Goal: Information Seeking & Learning: Learn about a topic

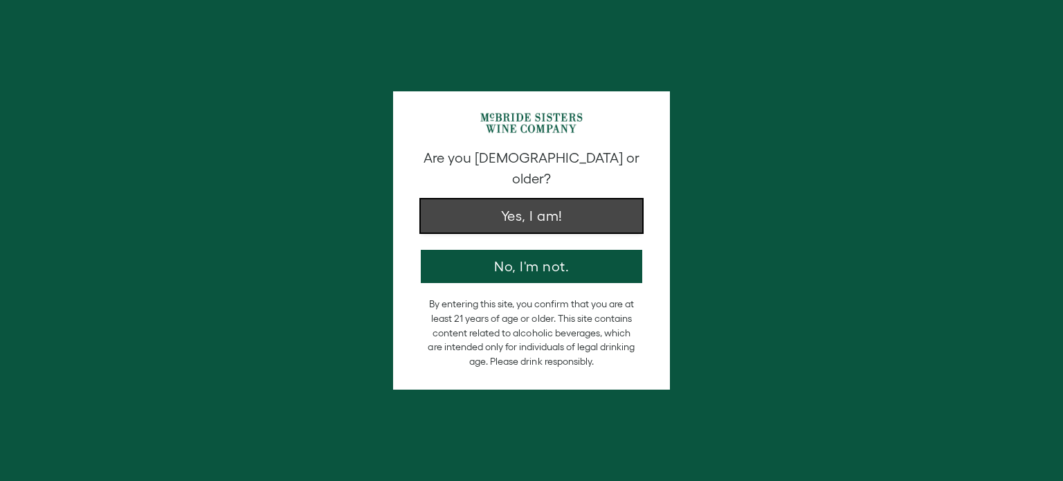
click at [627, 199] on button "Yes, I am!" at bounding box center [532, 215] width 222 height 33
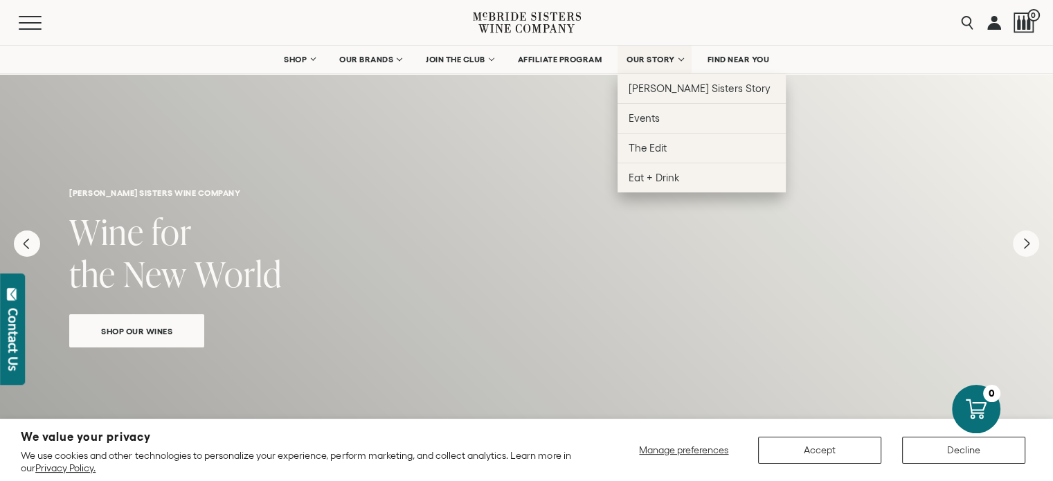
click at [651, 65] on link "OUR STORY" at bounding box center [655, 60] width 74 height 28
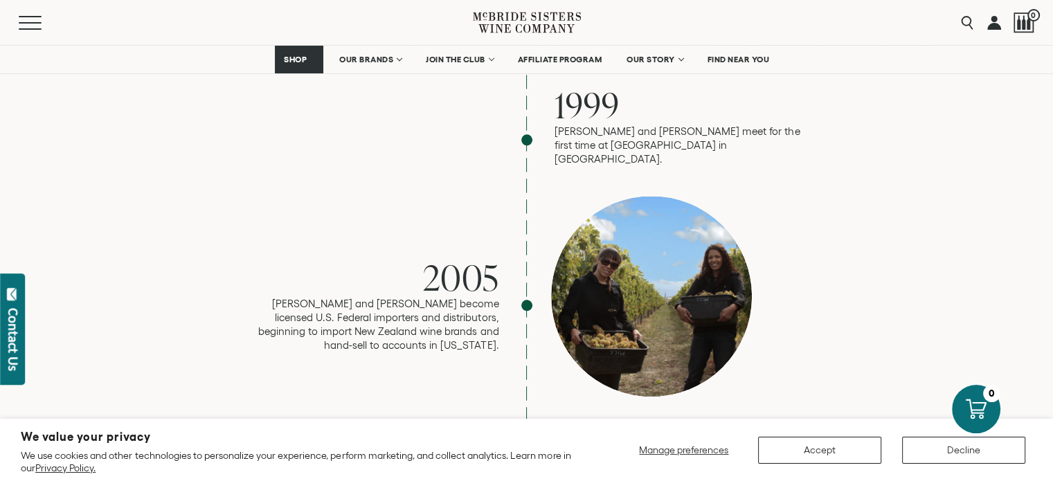
scroll to position [1523, 0]
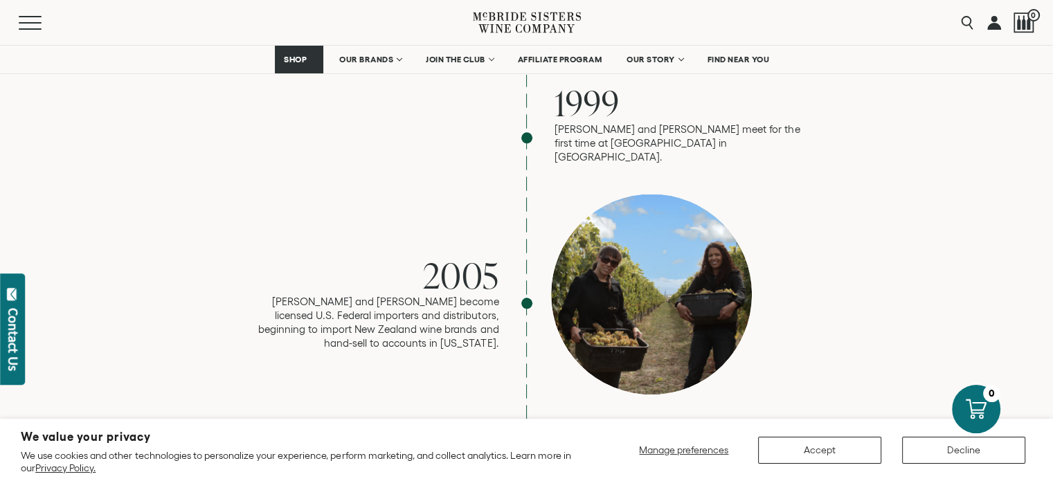
click at [489, 25] on icon at bounding box center [527, 22] width 108 height 39
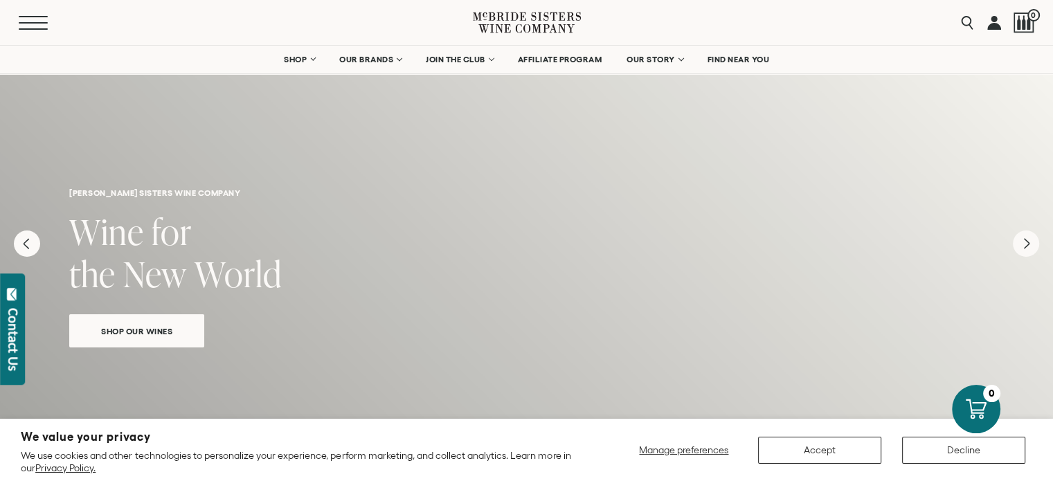
click at [38, 27] on button "Menu" at bounding box center [44, 23] width 50 height 14
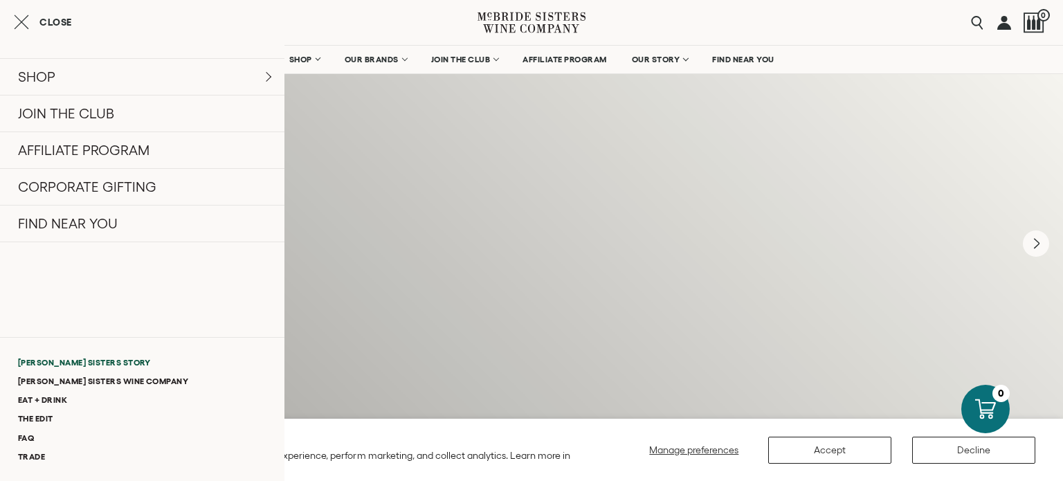
click at [78, 361] on link "[PERSON_NAME] Sisters Story" at bounding box center [142, 362] width 285 height 19
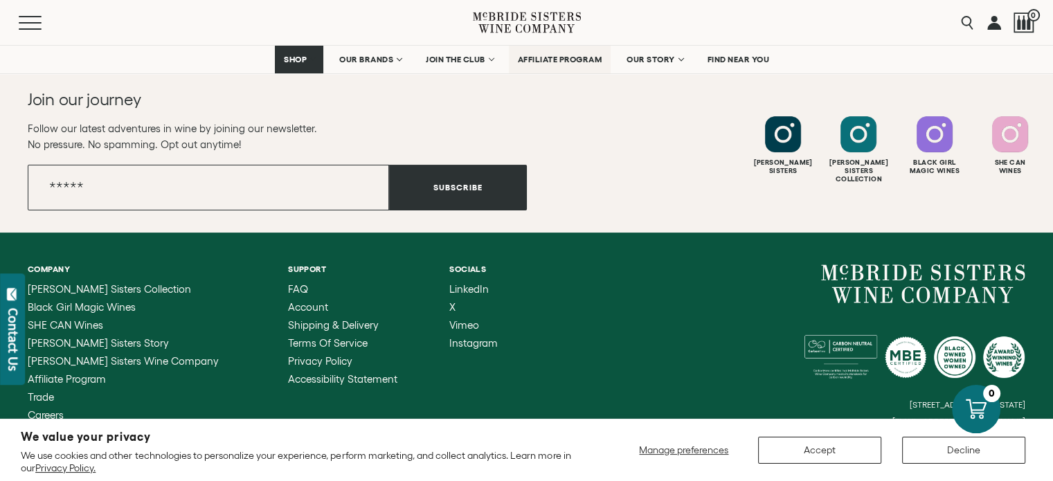
scroll to position [5636, 0]
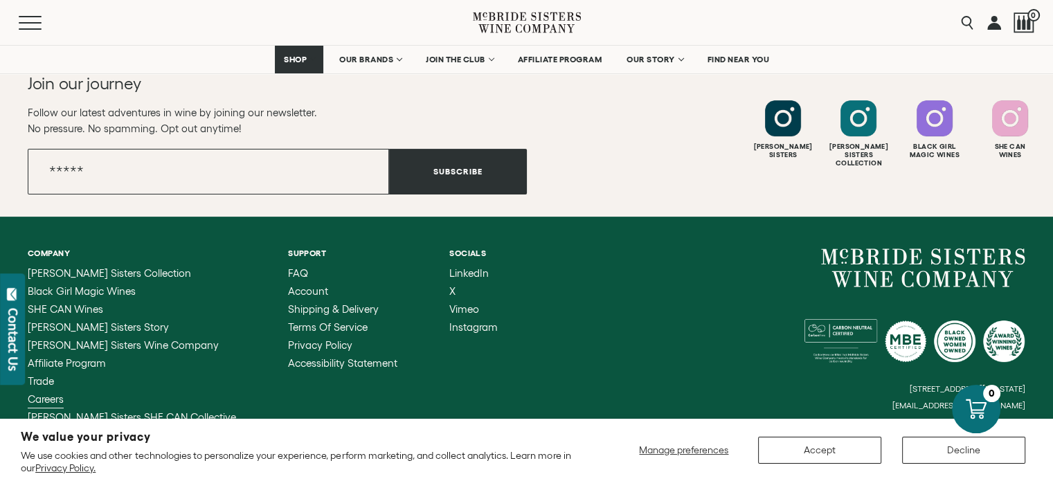
click at [64, 394] on link "Careers" at bounding box center [132, 399] width 208 height 11
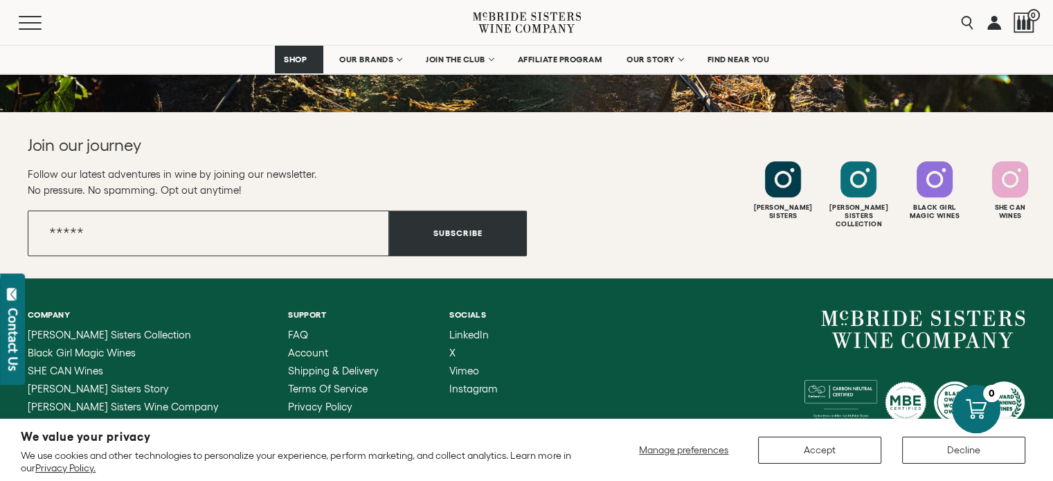
scroll to position [1518, 0]
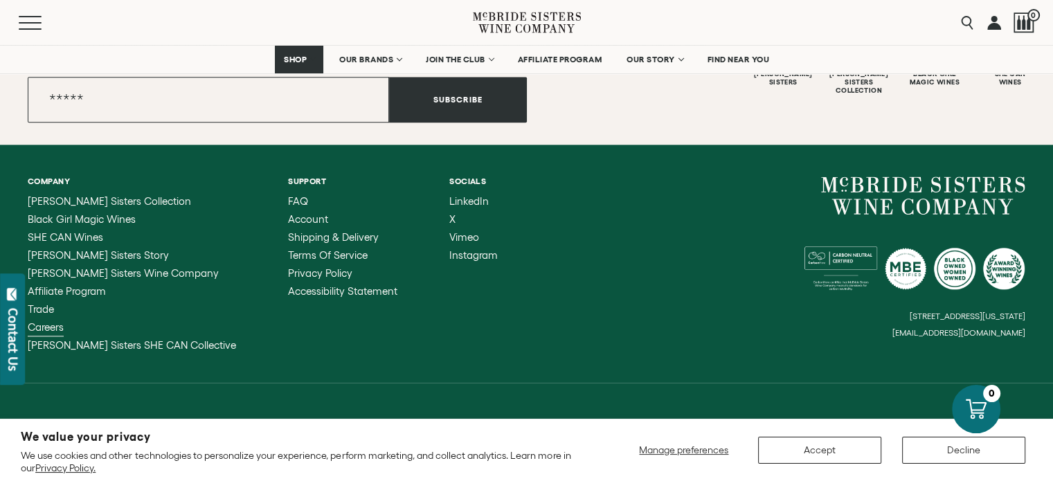
click at [51, 329] on span "Careers" at bounding box center [46, 327] width 36 height 12
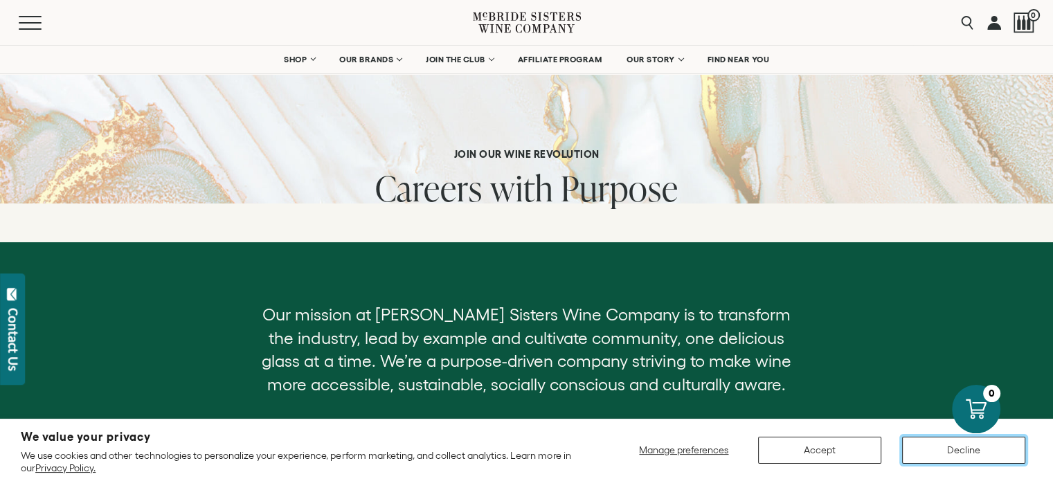
click at [936, 462] on button "Decline" at bounding box center [963, 450] width 123 height 27
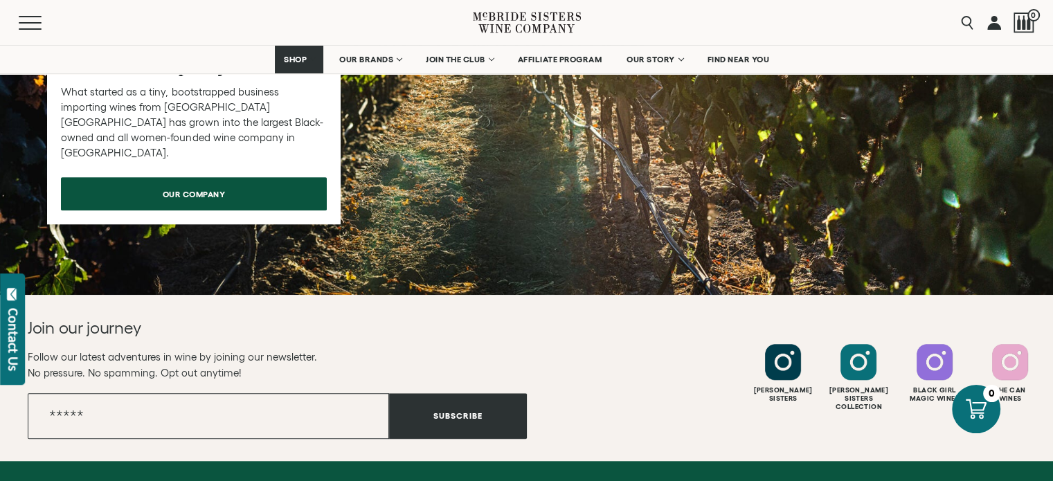
scroll to position [1246, 0]
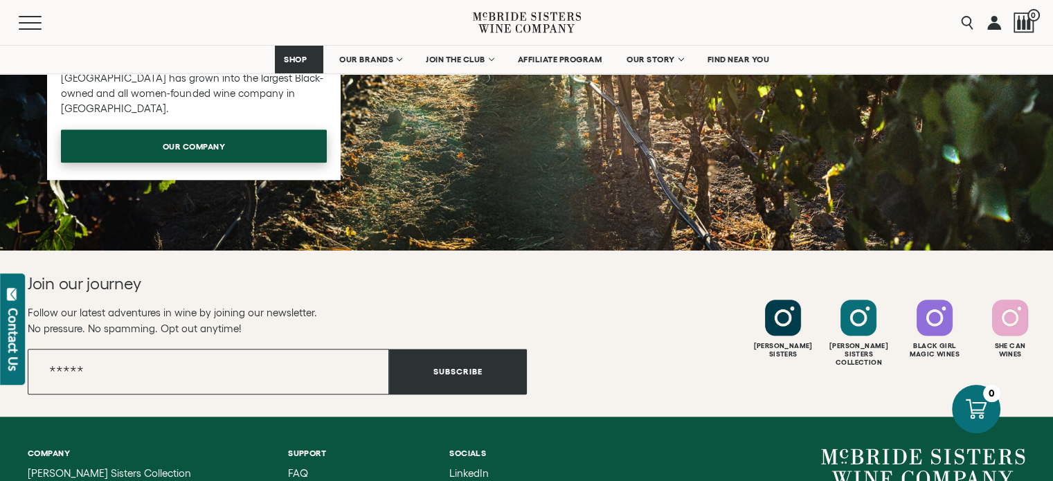
click at [201, 152] on span "our company" at bounding box center [193, 145] width 111 height 27
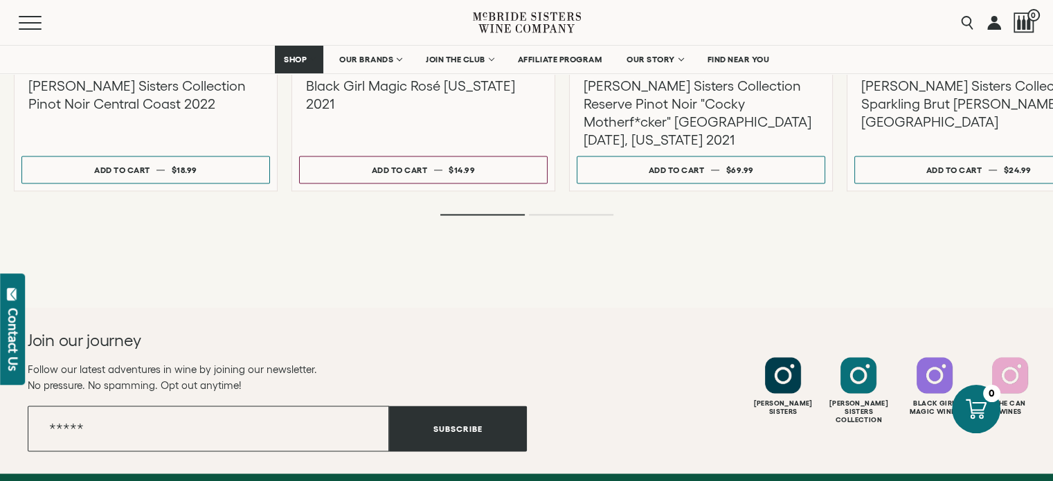
scroll to position [2354, 0]
